Goal: Task Accomplishment & Management: Use online tool/utility

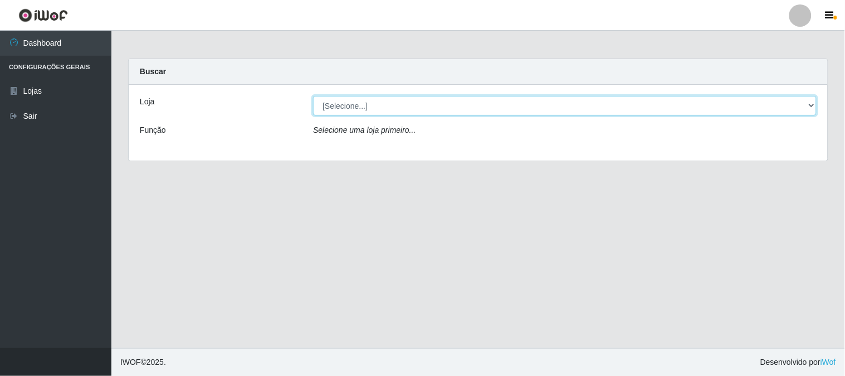
click at [814, 104] on select "[Selecione...] Casatudo BR" at bounding box center [565, 106] width 504 height 20
select select "197"
click at [313, 96] on select "[Selecione...] Casatudo BR" at bounding box center [565, 106] width 504 height 20
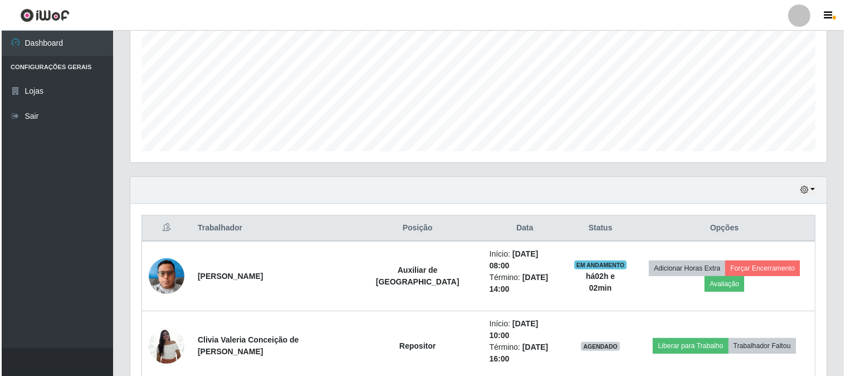
scroll to position [309, 0]
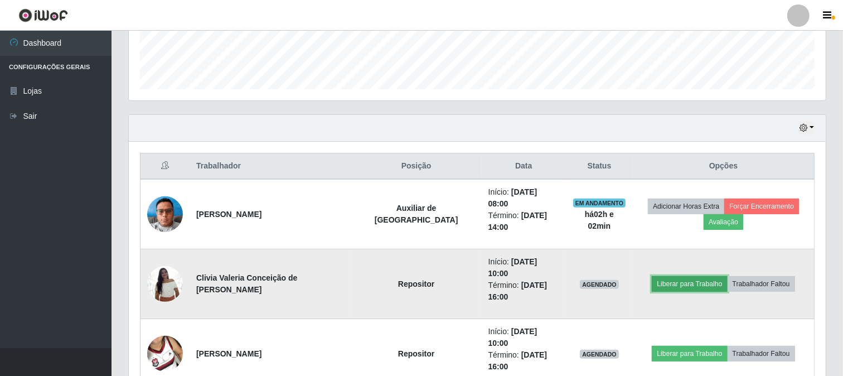
click at [695, 276] on button "Liberar para Trabalho" at bounding box center [689, 284] width 75 height 16
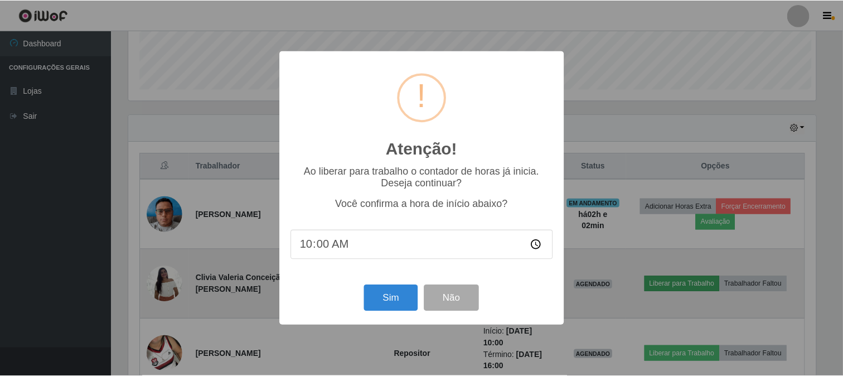
scroll to position [231, 689]
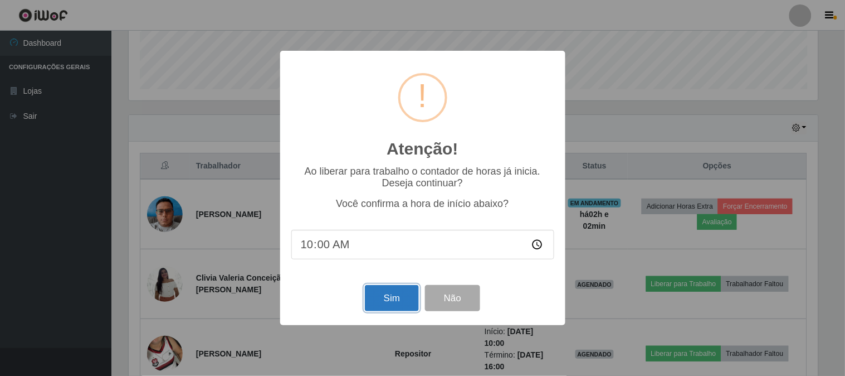
click at [388, 304] on button "Sim" at bounding box center [392, 298] width 54 height 26
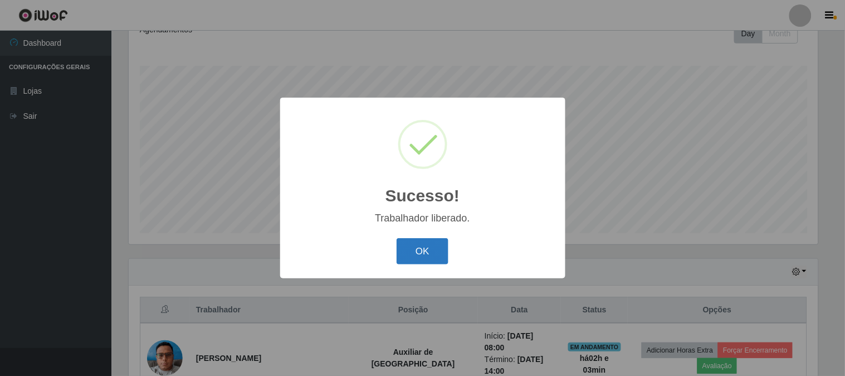
click at [436, 252] on button "OK" at bounding box center [423, 251] width 52 height 26
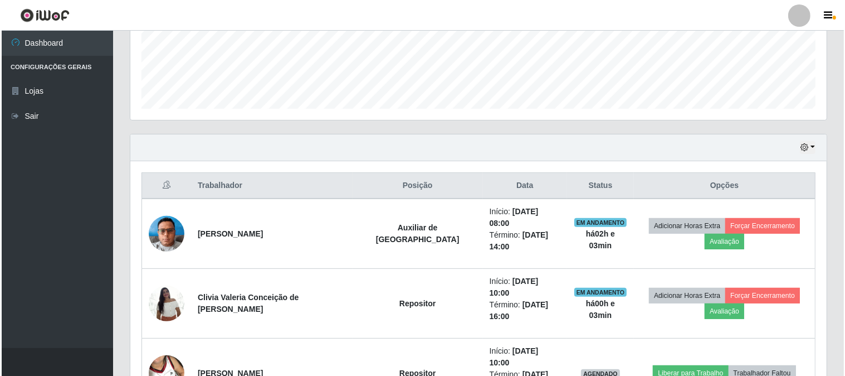
scroll to position [352, 0]
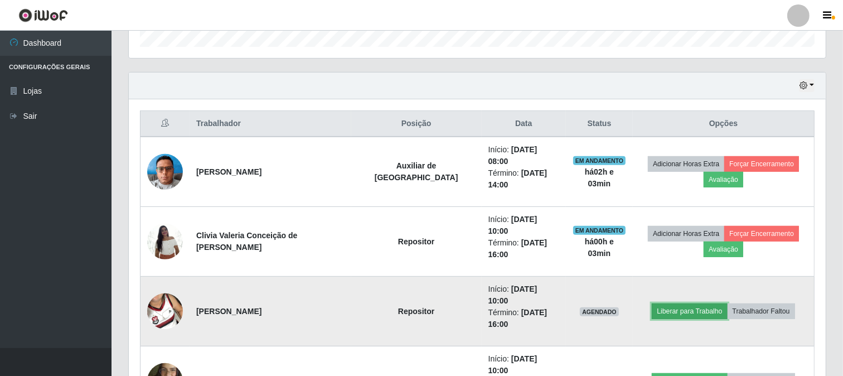
click at [667, 303] on button "Liberar para Trabalho" at bounding box center [689, 311] width 75 height 16
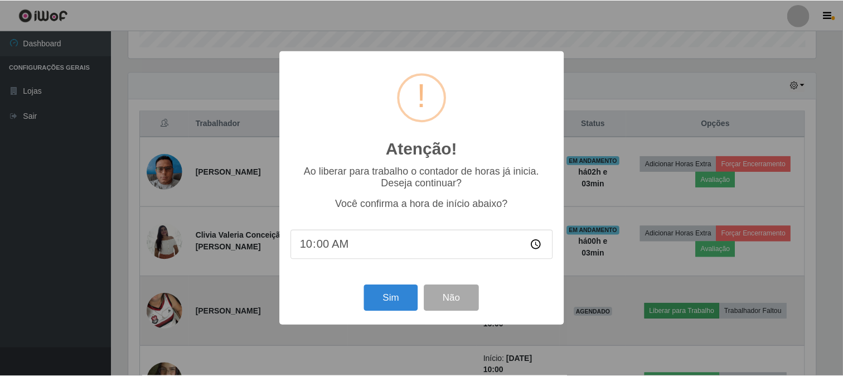
scroll to position [231, 689]
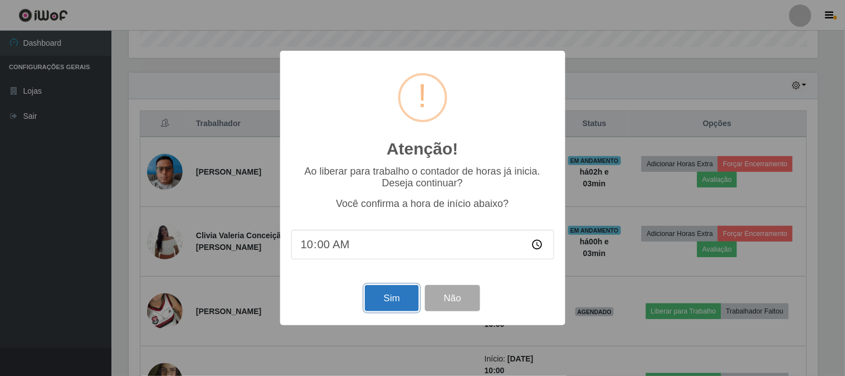
click at [404, 295] on button "Sim" at bounding box center [392, 298] width 54 height 26
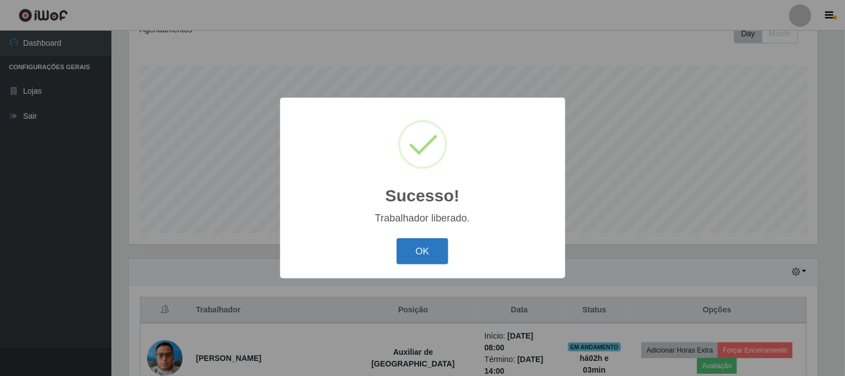
click at [427, 259] on button "OK" at bounding box center [423, 251] width 52 height 26
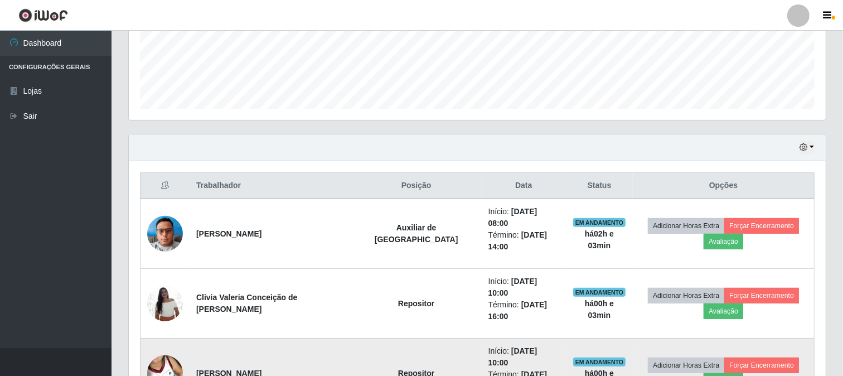
scroll to position [414, 0]
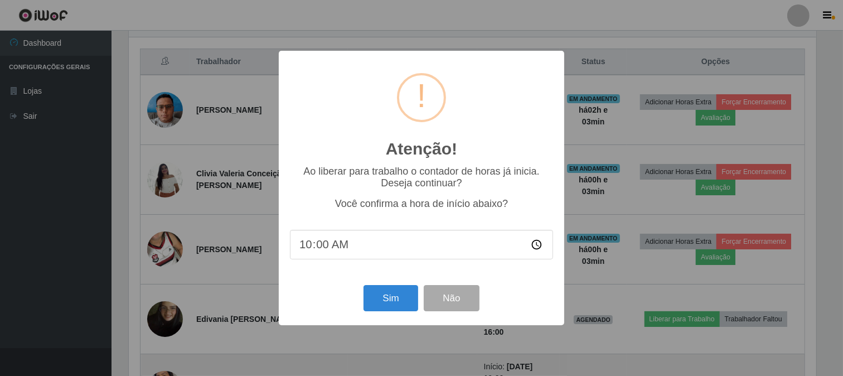
scroll to position [231, 689]
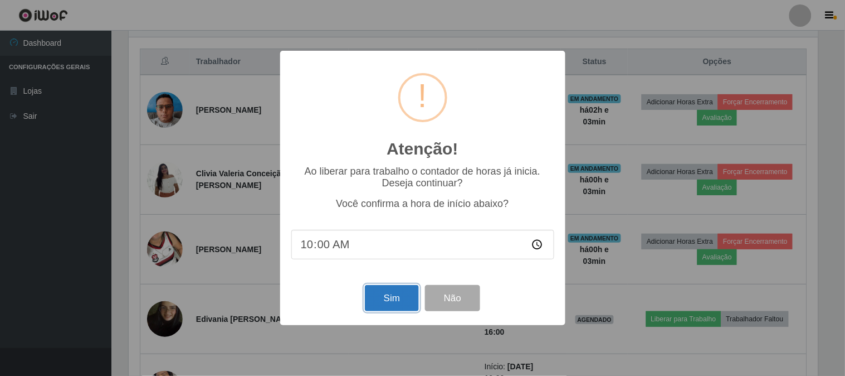
click at [389, 297] on button "Sim" at bounding box center [392, 298] width 54 height 26
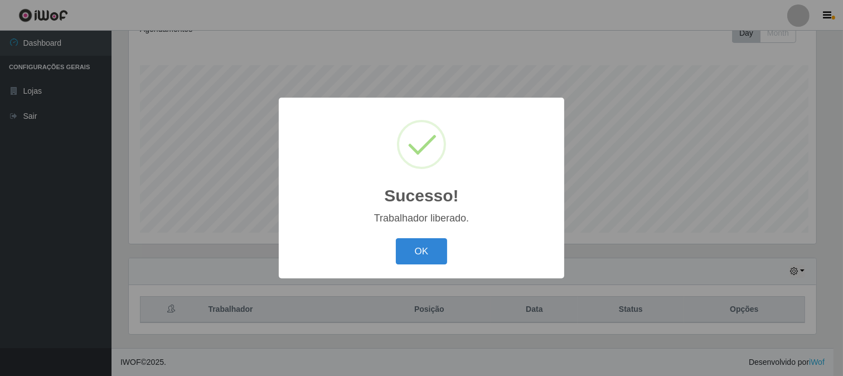
scroll to position [0, 0]
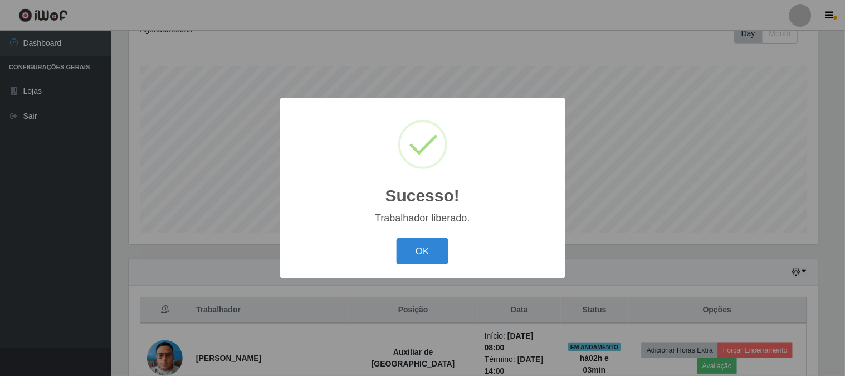
click at [397, 238] on button "OK" at bounding box center [423, 251] width 52 height 26
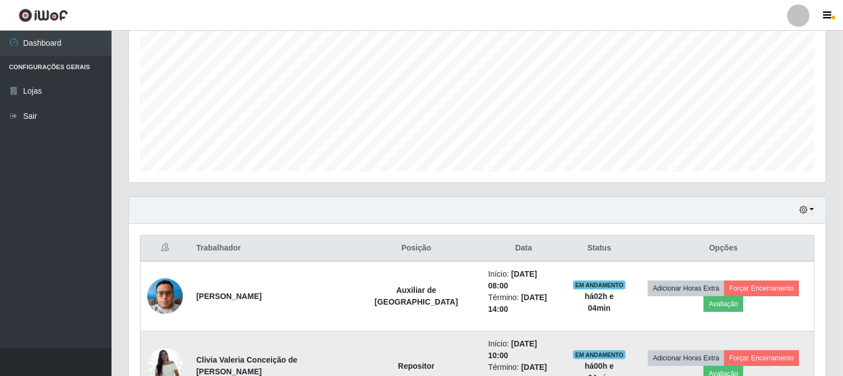
scroll to position [352, 0]
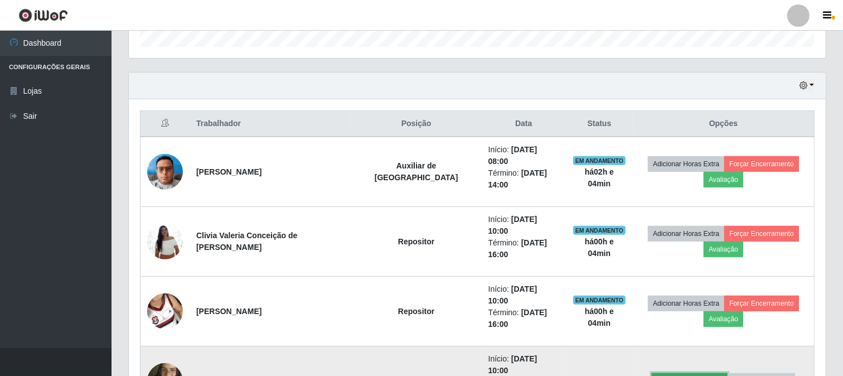
click at [681, 373] on button "Liberar para Trabalho" at bounding box center [689, 381] width 75 height 16
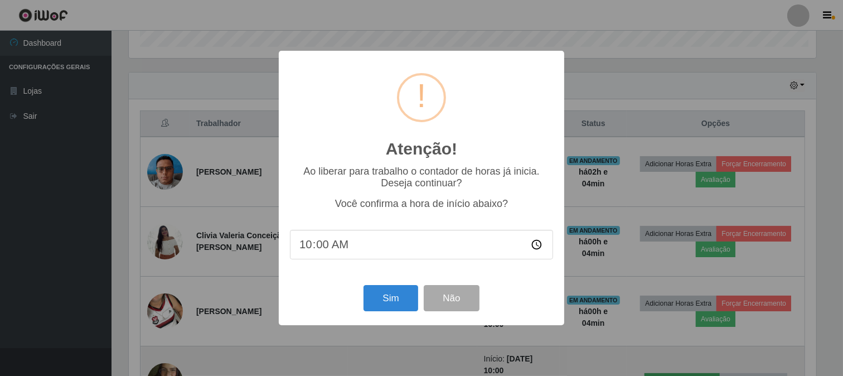
scroll to position [231, 689]
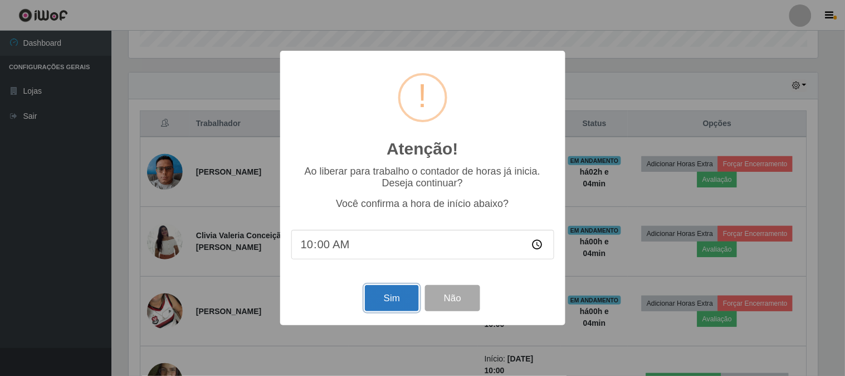
click at [390, 303] on button "Sim" at bounding box center [392, 298] width 54 height 26
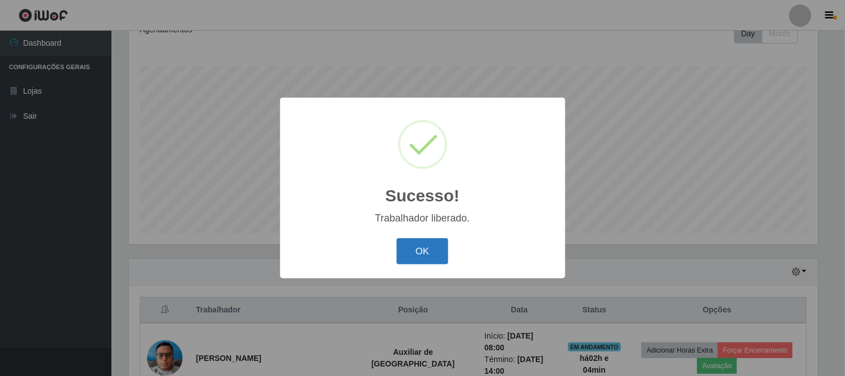
click at [413, 251] on button "OK" at bounding box center [423, 251] width 52 height 26
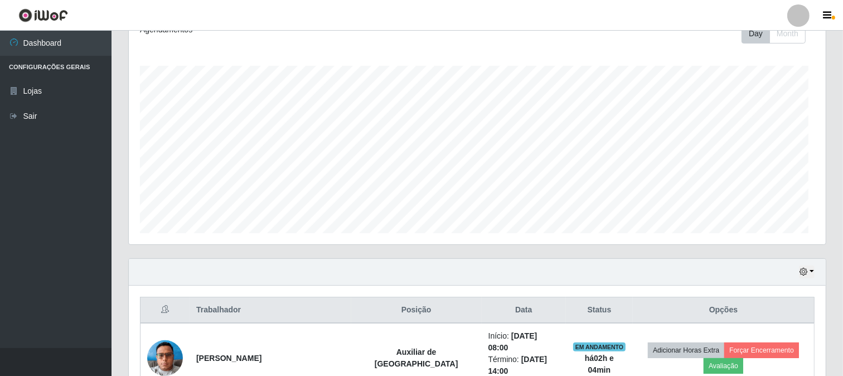
scroll to position [231, 697]
